Goal: Task Accomplishment & Management: Manage account settings

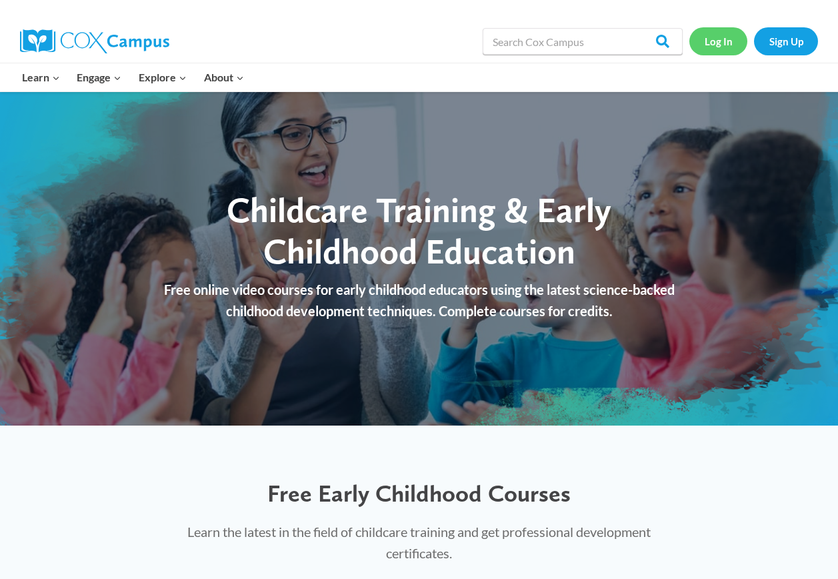
click at [715, 39] on link "Log In" at bounding box center [718, 40] width 58 height 27
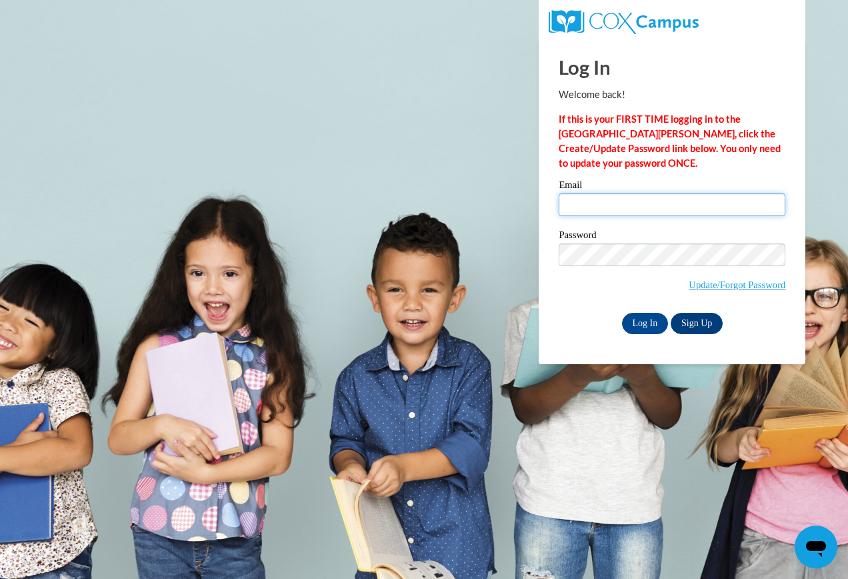
click at [590, 209] on input "Email" at bounding box center [672, 204] width 227 height 23
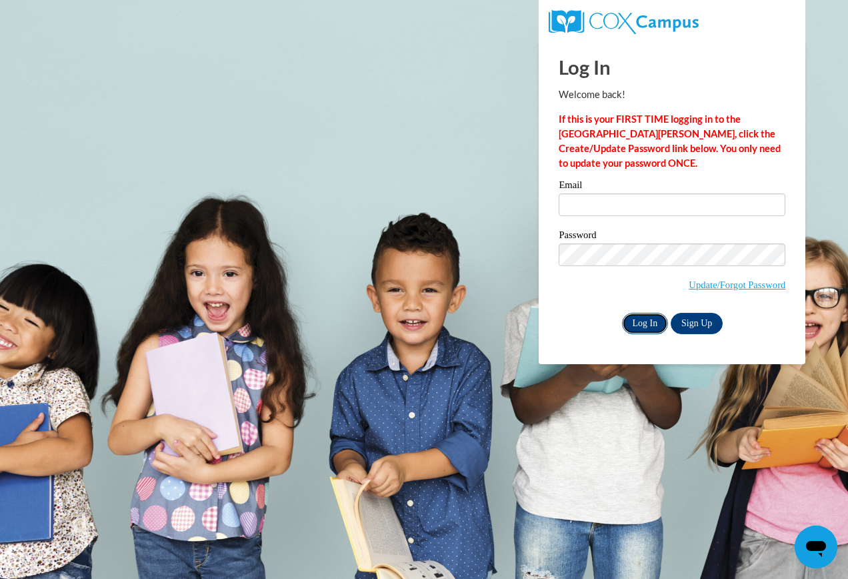
click at [640, 325] on input "Log In" at bounding box center [645, 323] width 47 height 21
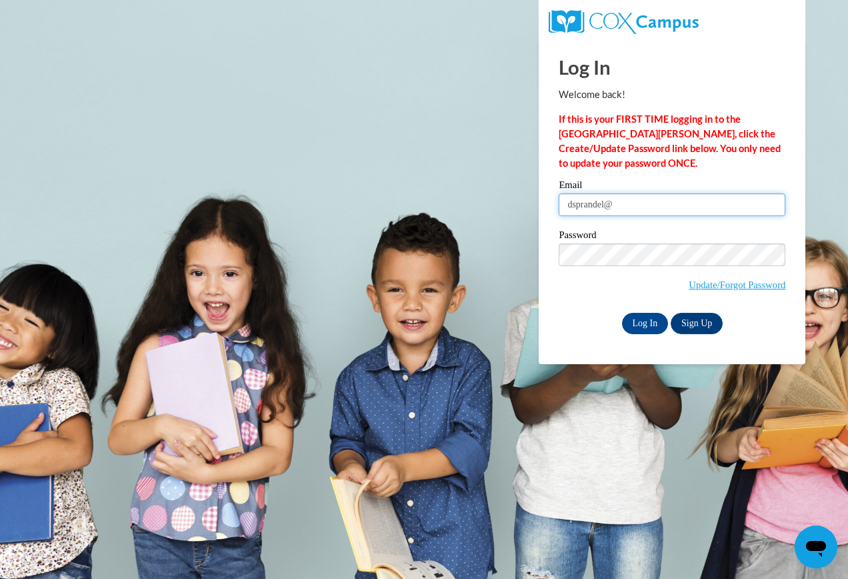
type input "dsprandel@mhc.net"
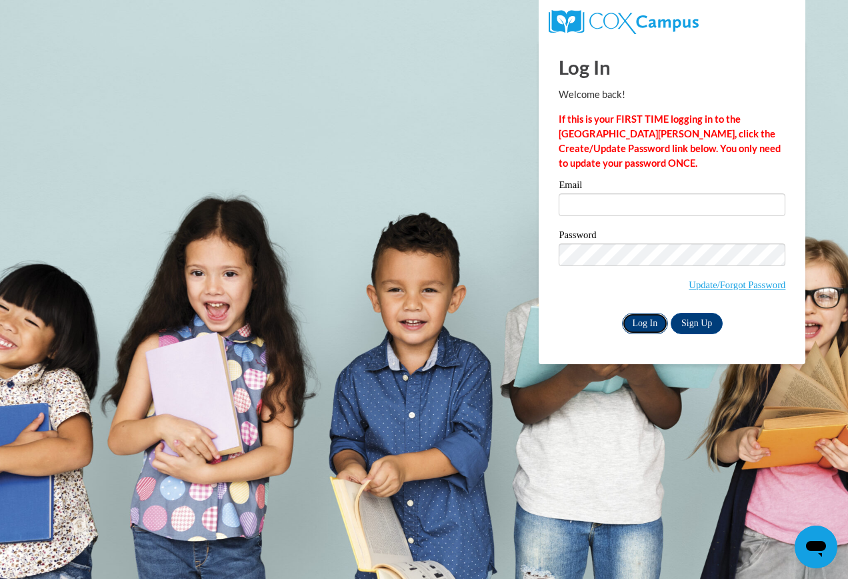
click at [642, 322] on input "Log In" at bounding box center [645, 323] width 47 height 21
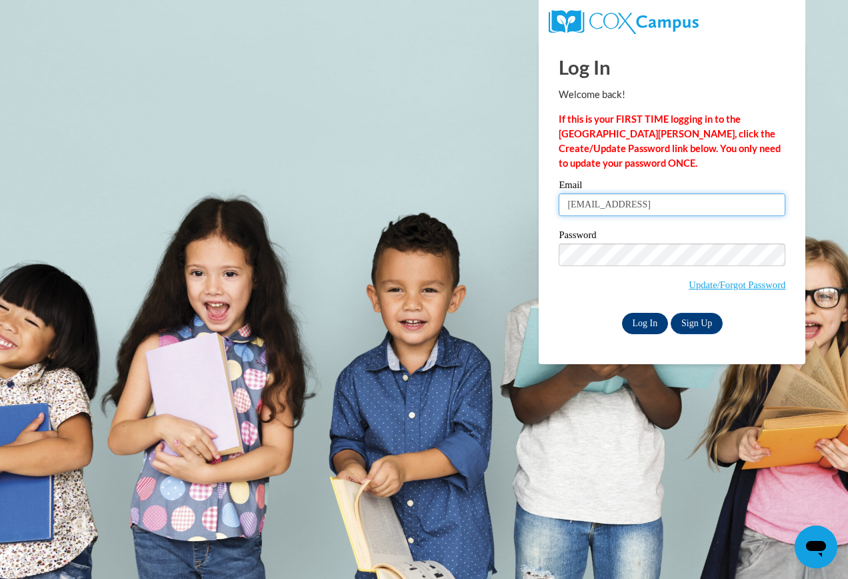
type input "[EMAIL_ADDRESS]"
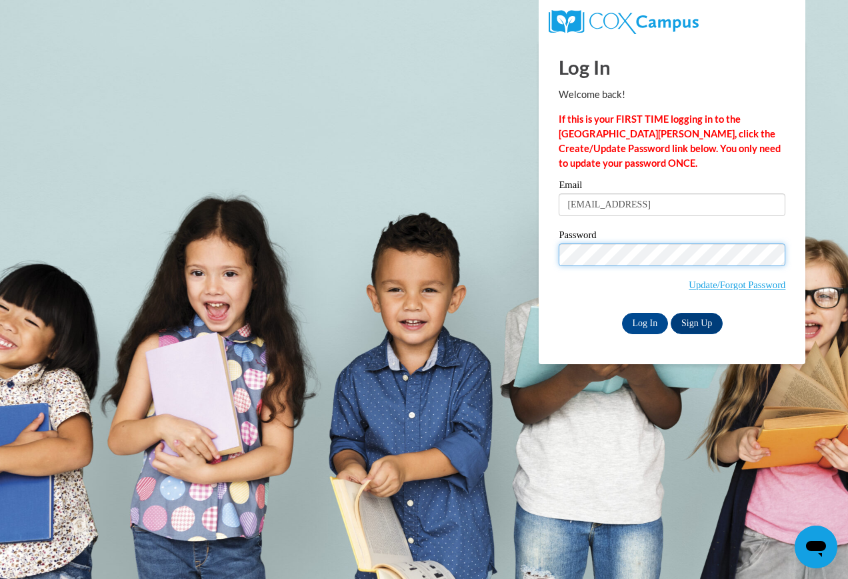
click at [622, 313] on input "Log In" at bounding box center [645, 323] width 47 height 21
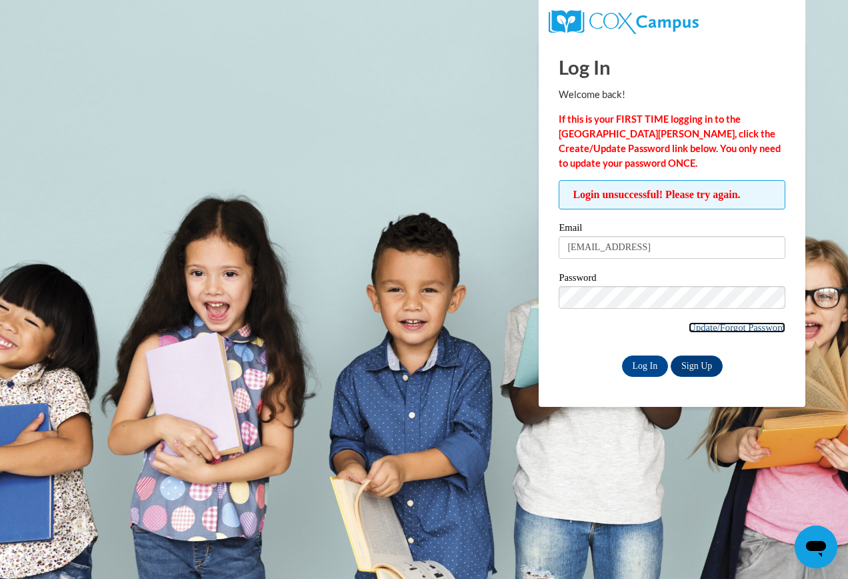
click at [707, 327] on link "Update/Forgot Password" at bounding box center [737, 327] width 97 height 11
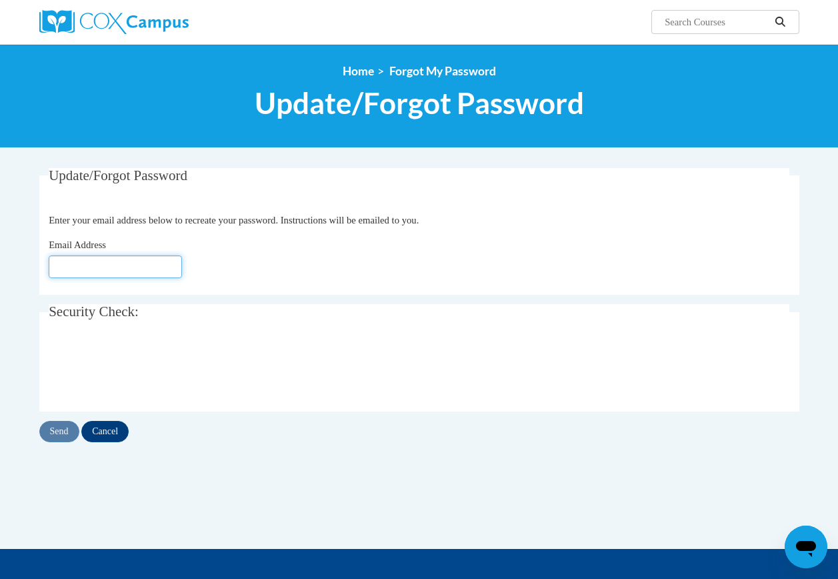
click at [59, 269] on input "Email Address" at bounding box center [115, 266] width 133 height 23
type input "dsprandel54@gmail.com"
click at [57, 437] on input "Send" at bounding box center [59, 431] width 40 height 21
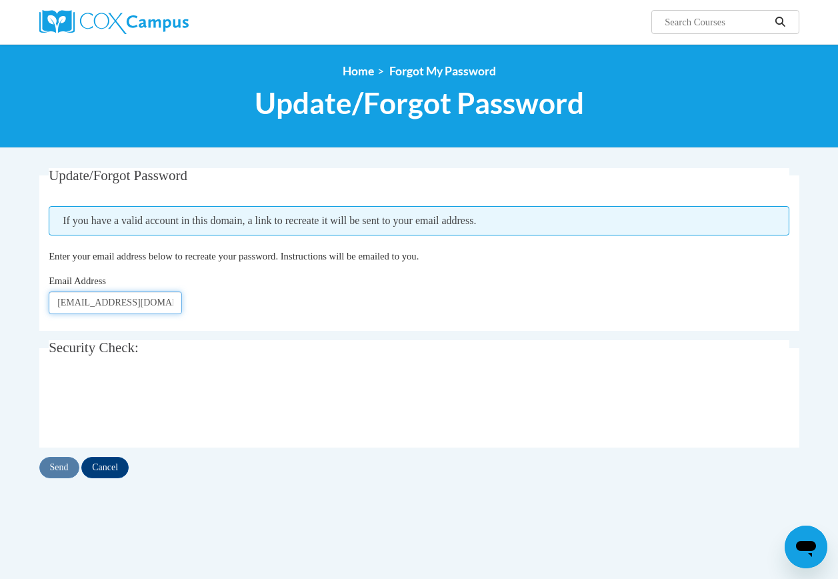
click at [165, 309] on input "[EMAIL_ADDRESS][DOMAIN_NAME]" at bounding box center [115, 302] width 133 height 23
type input "d"
type input "[EMAIL_ADDRESS][DOMAIN_NAME]"
click at [58, 469] on input "Send" at bounding box center [59, 467] width 40 height 21
click at [70, 461] on input "Send" at bounding box center [59, 467] width 40 height 21
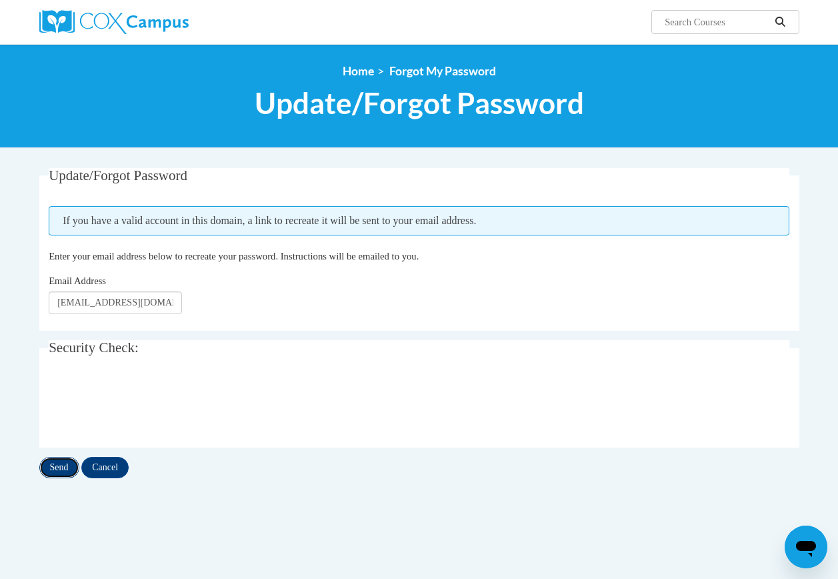
click at [69, 469] on input "Send" at bounding box center [59, 467] width 40 height 21
click at [59, 468] on input "Send" at bounding box center [59, 467] width 40 height 21
